Goal: Task Accomplishment & Management: Manage account settings

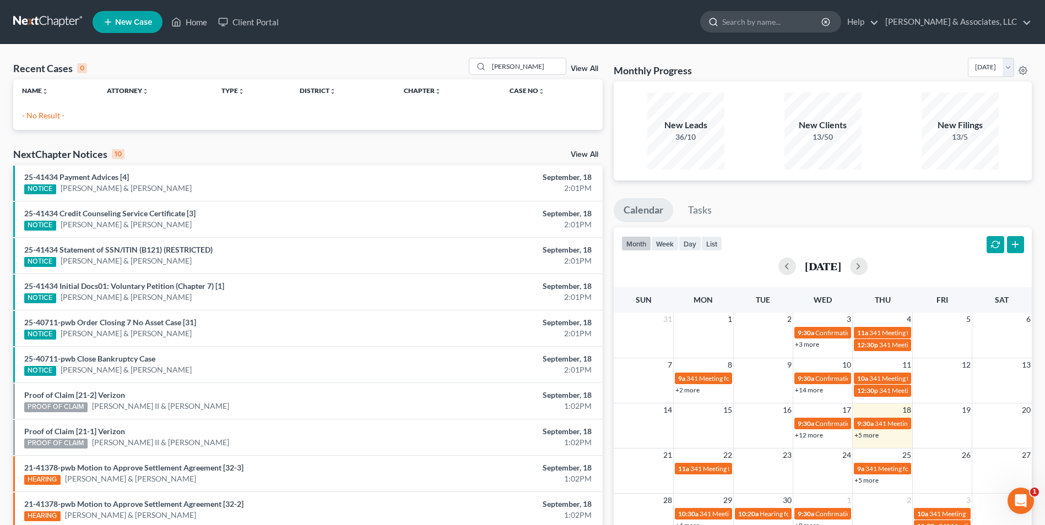
click at [785, 18] on input "search" at bounding box center [772, 22] width 101 height 20
type input "[PERSON_NAME]"
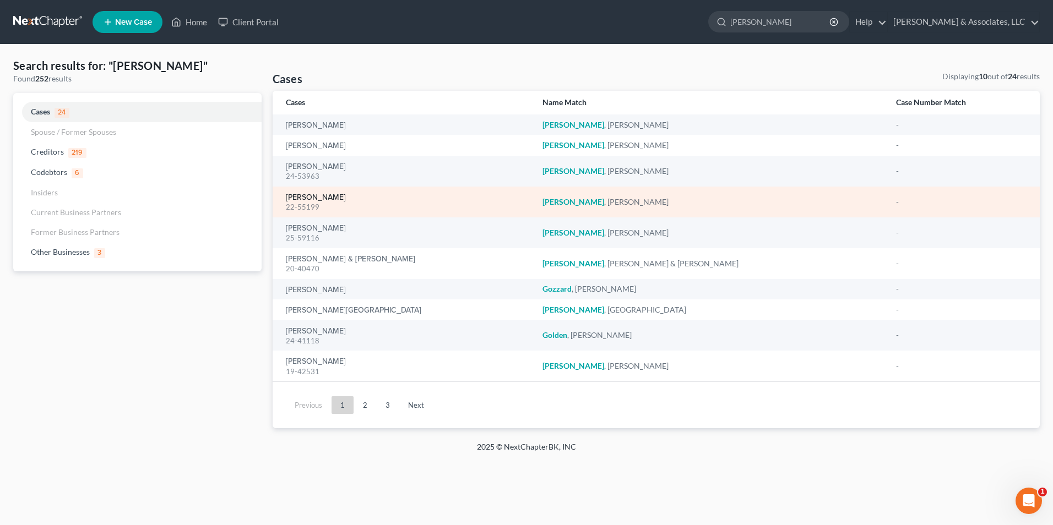
click at [309, 196] on link "[PERSON_NAME]" at bounding box center [316, 198] width 60 height 8
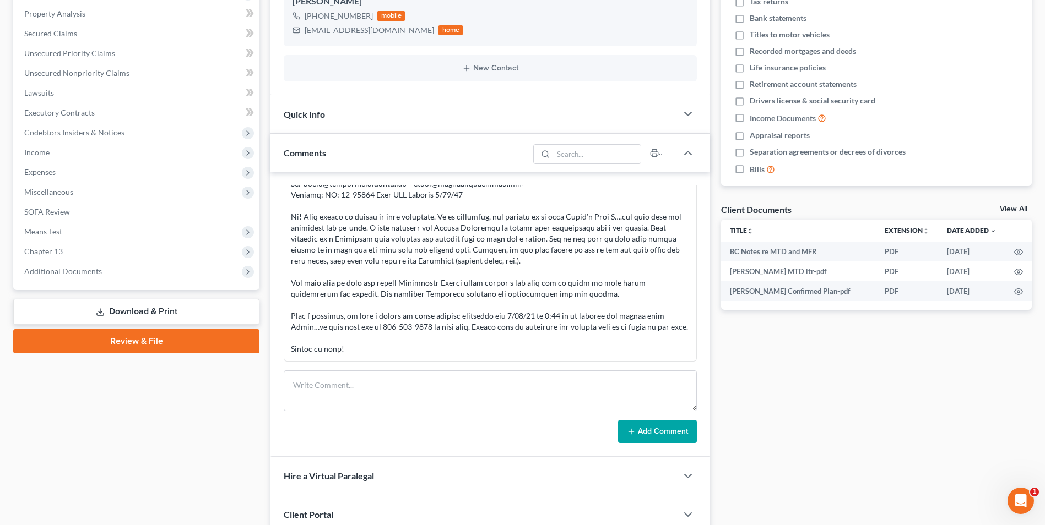
scroll to position [220, 0]
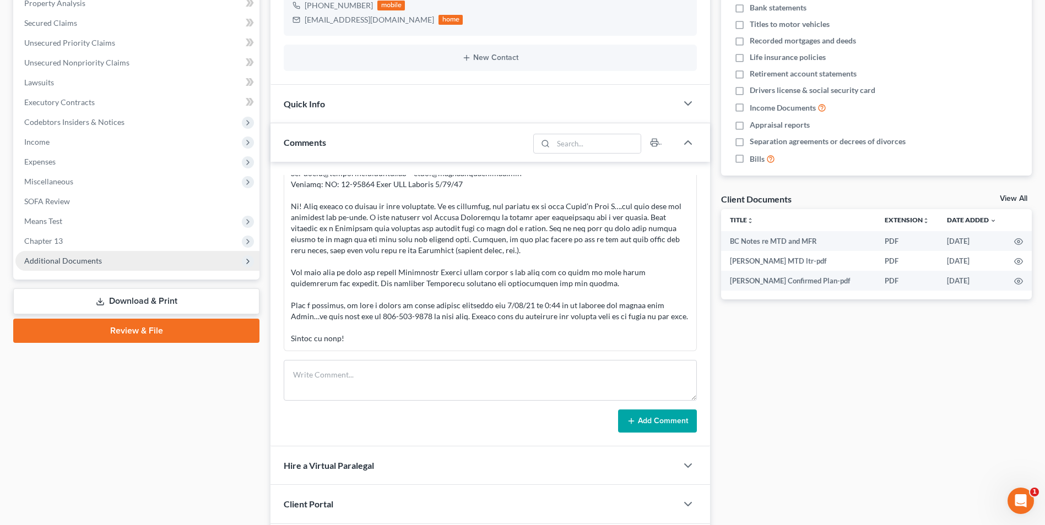
click at [178, 264] on span "Additional Documents" at bounding box center [137, 261] width 244 height 20
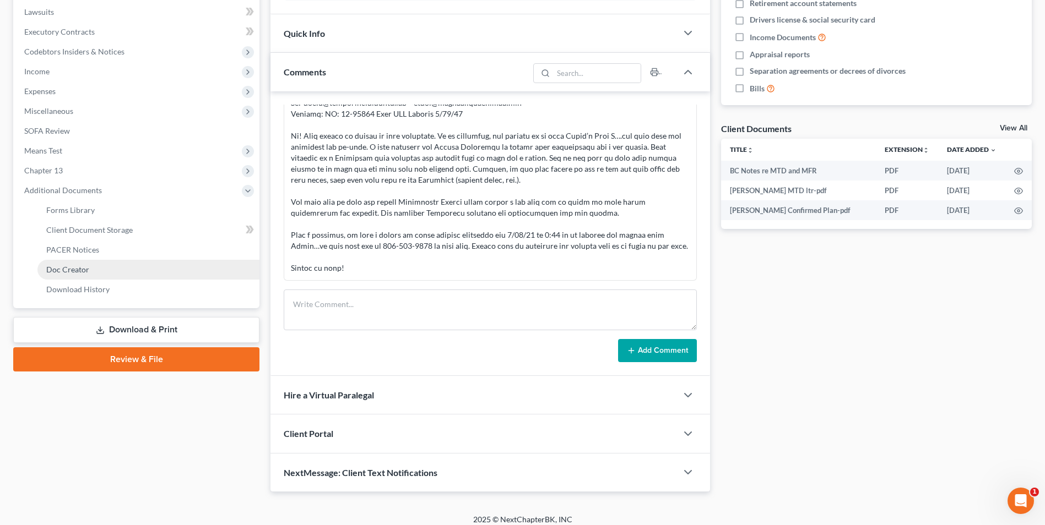
scroll to position [300, 0]
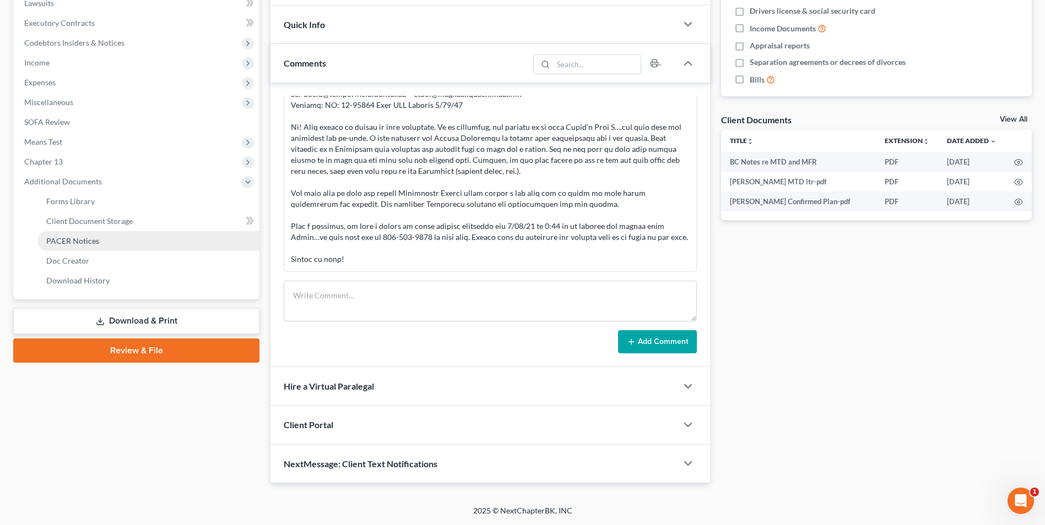
click at [140, 245] on link "PACER Notices" at bounding box center [148, 241] width 222 height 20
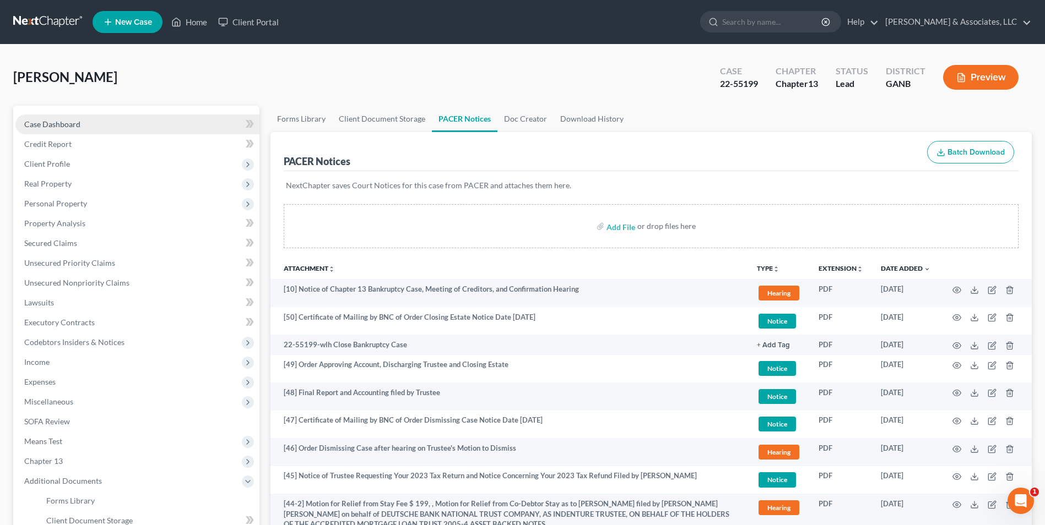
click at [146, 123] on link "Case Dashboard" at bounding box center [137, 125] width 244 height 20
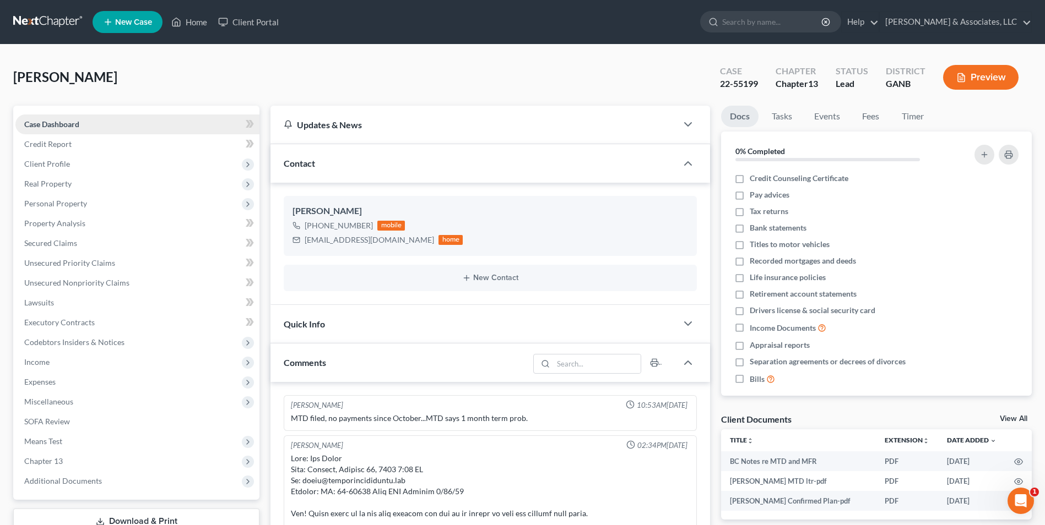
scroll to position [413, 0]
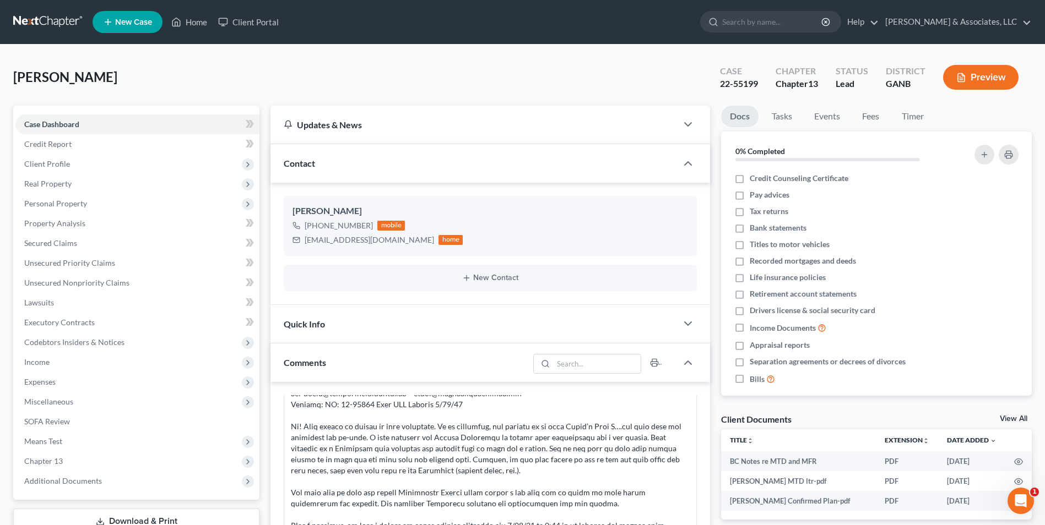
click at [485, 159] on div "Contact" at bounding box center [473, 163] width 406 height 38
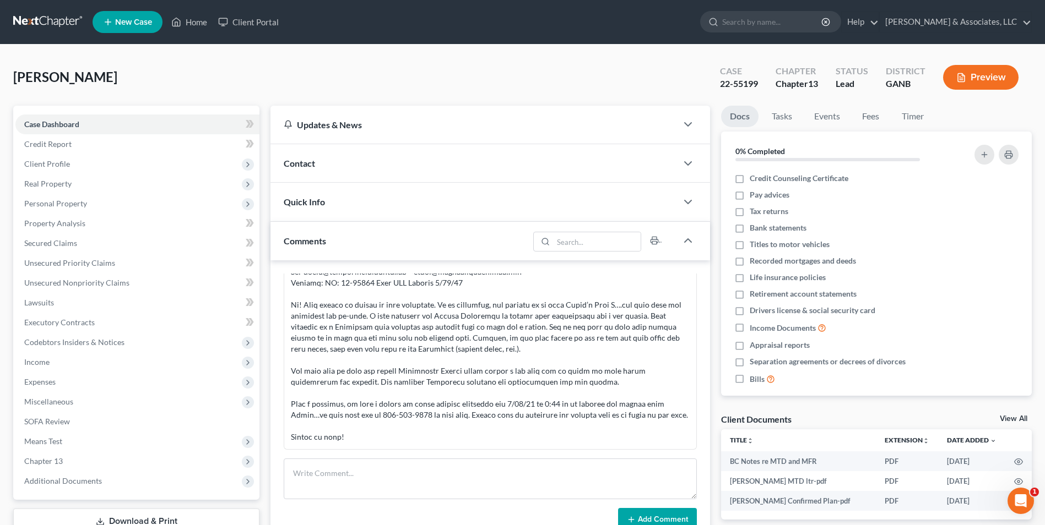
click at [485, 159] on div "Contact" at bounding box center [473, 163] width 406 height 38
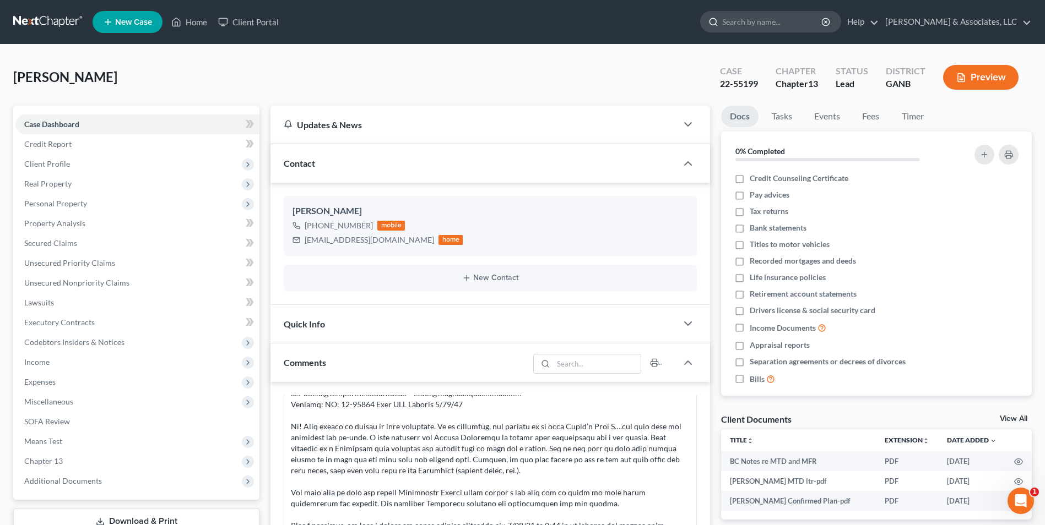
click at [760, 26] on input "search" at bounding box center [772, 22] width 101 height 20
type input "[PERSON_NAME]"
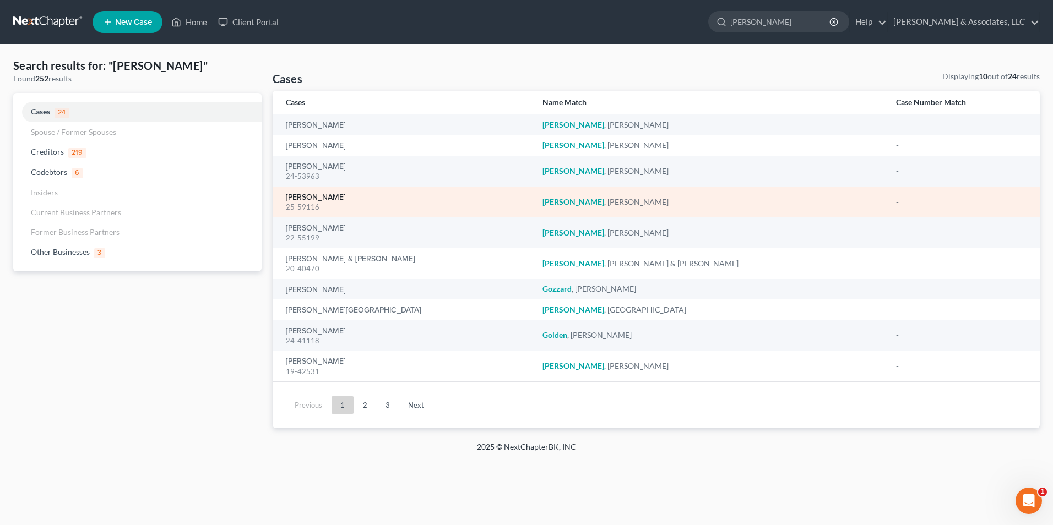
click at [307, 198] on link "[PERSON_NAME]" at bounding box center [316, 198] width 60 height 8
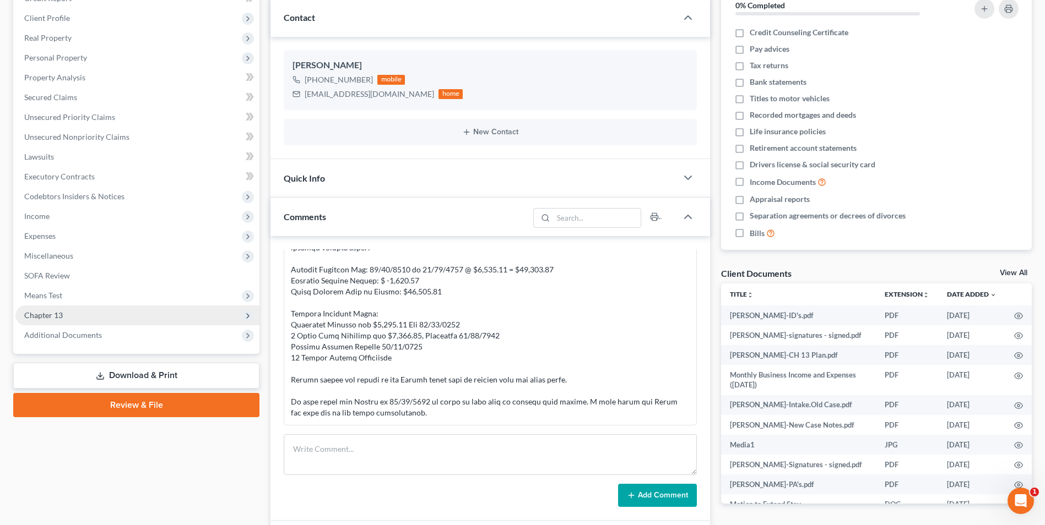
scroll to position [165, 0]
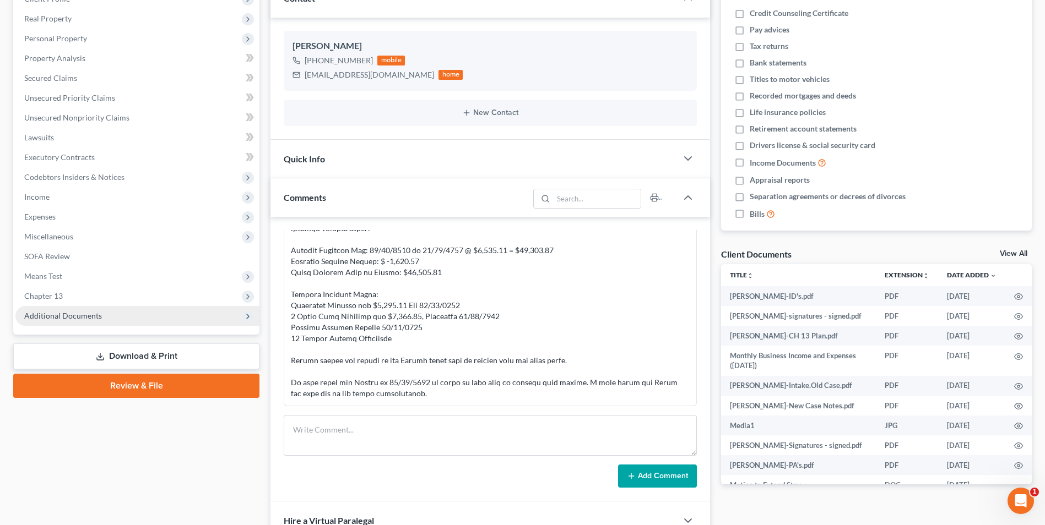
click at [219, 317] on span "Additional Documents" at bounding box center [137, 316] width 244 height 20
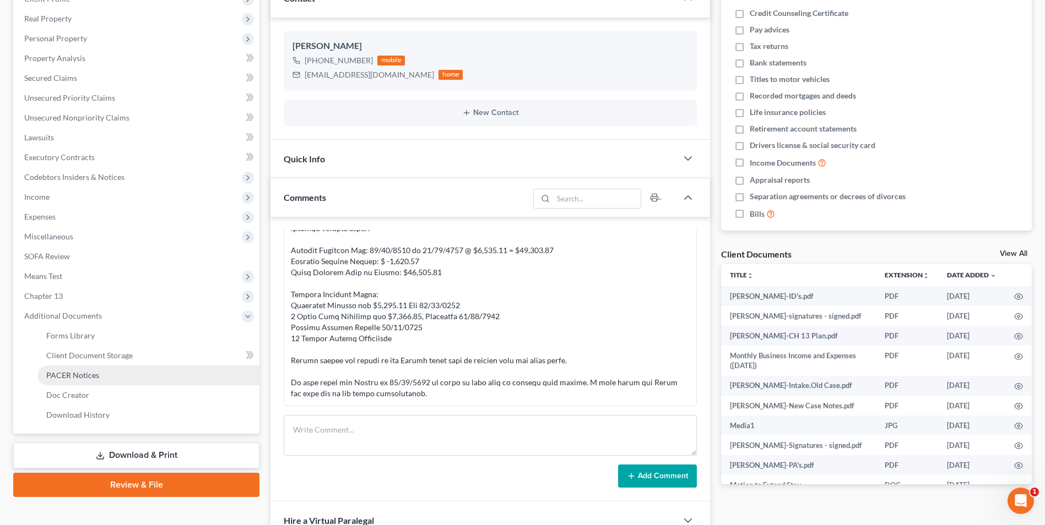
click at [188, 368] on link "PACER Notices" at bounding box center [148, 376] width 222 height 20
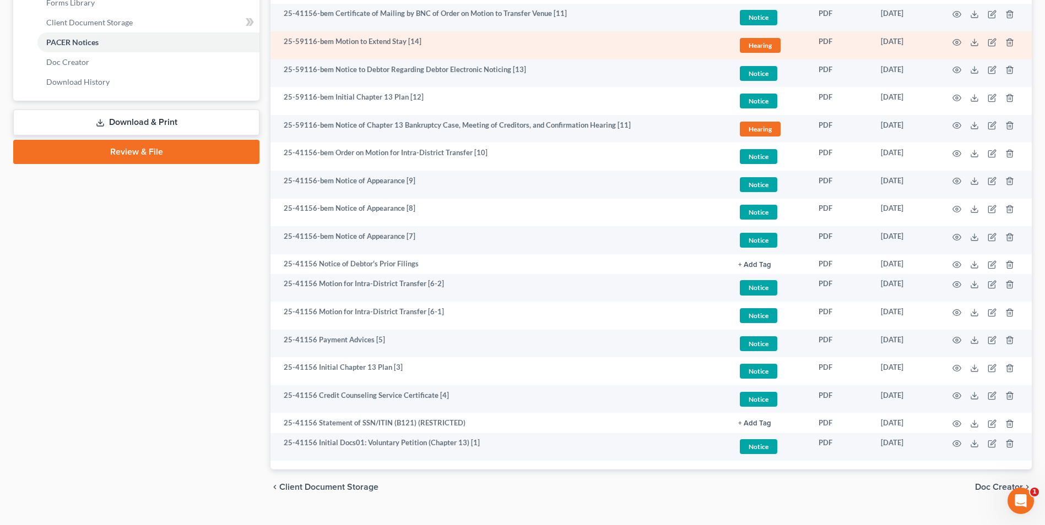
scroll to position [520, 0]
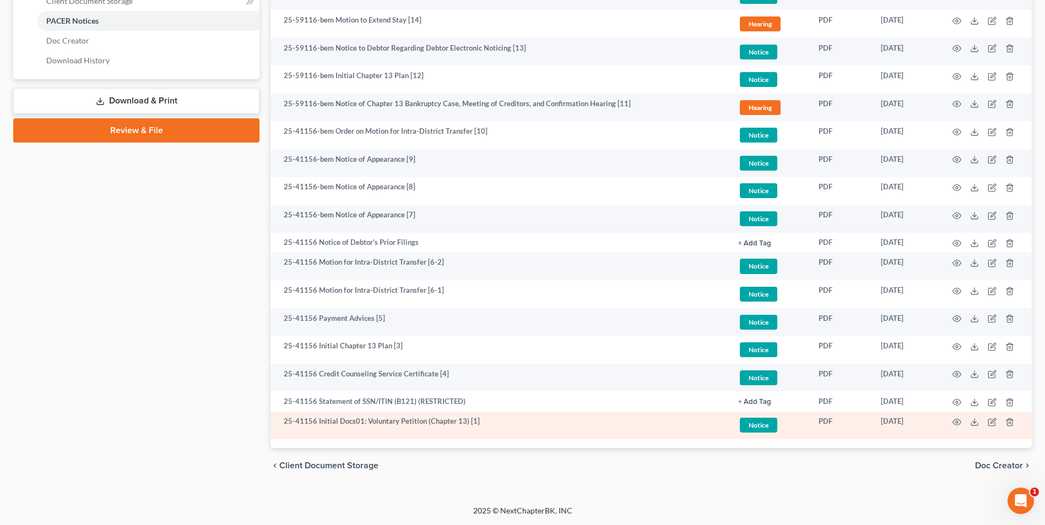
click at [979, 421] on td at bounding box center [985, 426] width 93 height 28
click at [973, 424] on icon at bounding box center [974, 422] width 9 height 9
